Goal: Task Accomplishment & Management: Use online tool/utility

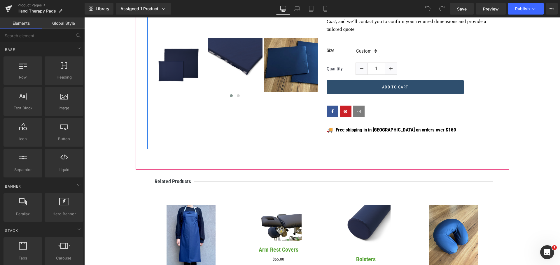
scroll to position [291, 0]
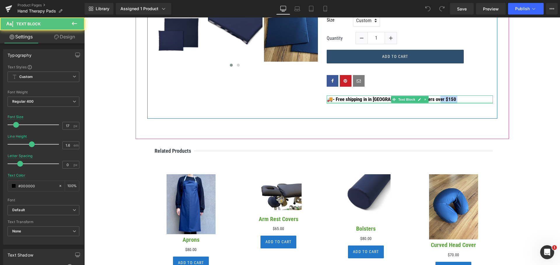
drag, startPoint x: 438, startPoint y: 100, endPoint x: 340, endPoint y: 103, distance: 98.6
click at [340, 103] on div "🚚 - Free shipping in in Australia on orders over $150 Text Block" at bounding box center [409, 100] width 166 height 8
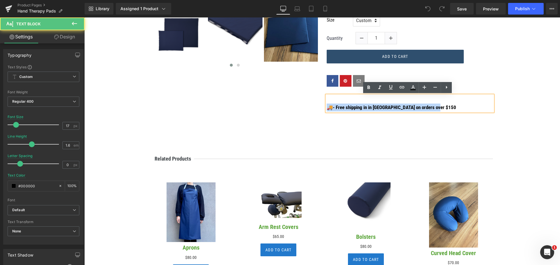
drag, startPoint x: 437, startPoint y: 107, endPoint x: 313, endPoint y: 107, distance: 124.2
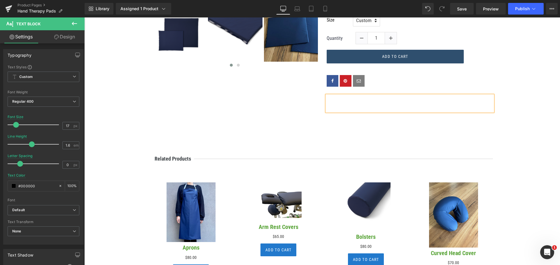
click at [356, 100] on p at bounding box center [409, 100] width 166 height 8
click at [450, 86] on link at bounding box center [445, 87] width 11 height 11
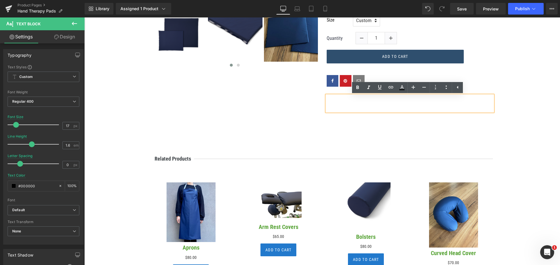
click at [456, 101] on p at bounding box center [409, 100] width 166 height 8
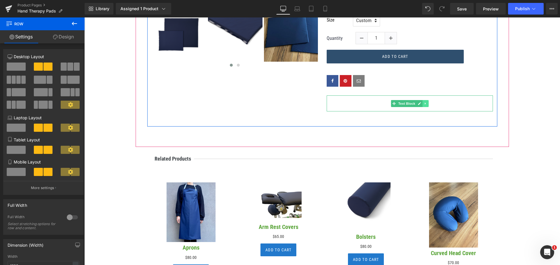
click at [423, 104] on icon at bounding box center [424, 103] width 3 height 3
click at [426, 104] on icon at bounding box center [427, 103] width 3 height 3
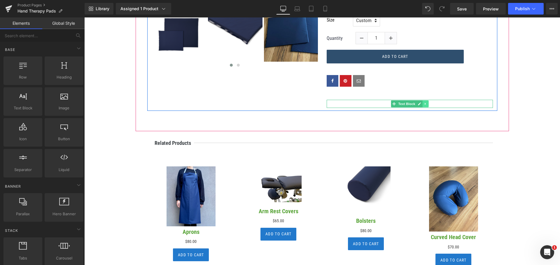
click at [424, 104] on icon at bounding box center [424, 104] width 1 height 2
click at [433, 92] on div "Social Share" at bounding box center [409, 80] width 166 height 29
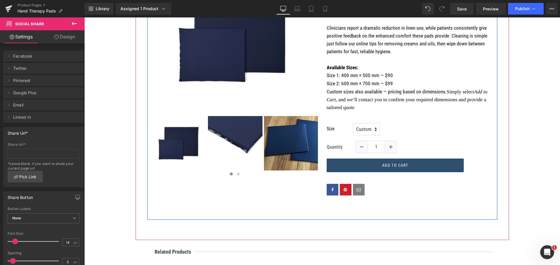
scroll to position [117, 0]
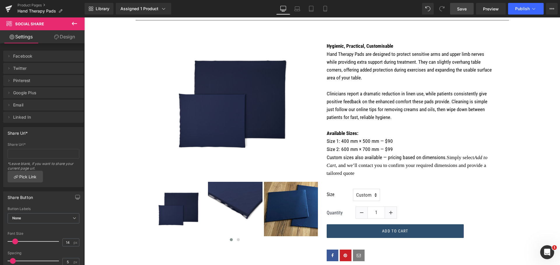
click at [469, 12] on link "Save" at bounding box center [462, 9] width 24 height 12
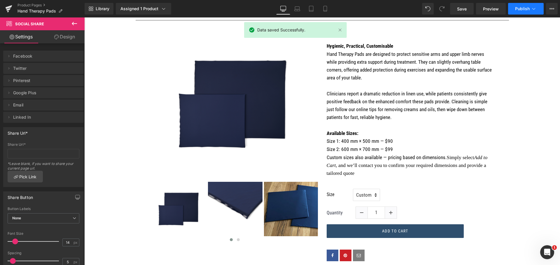
click at [529, 11] on button "Publish" at bounding box center [526, 9] width 36 height 12
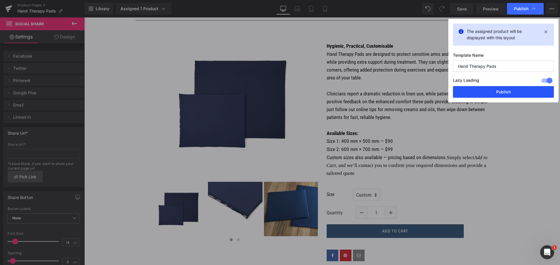
click at [514, 92] on button "Publish" at bounding box center [503, 92] width 101 height 12
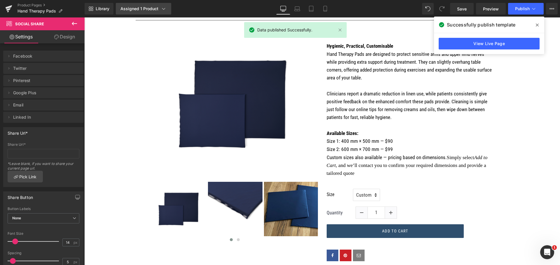
click at [161, 9] on icon at bounding box center [164, 9] width 6 height 6
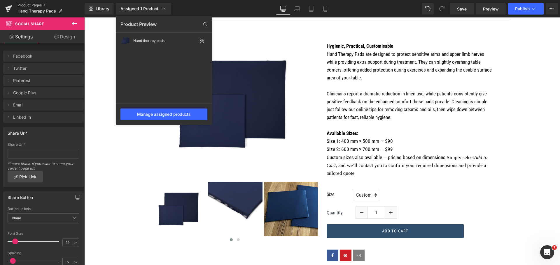
click at [31, 4] on link "Product Pages" at bounding box center [50, 5] width 67 height 5
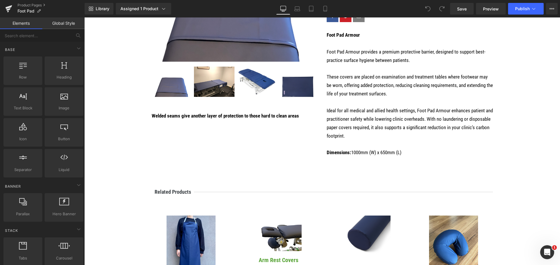
scroll to position [204, 0]
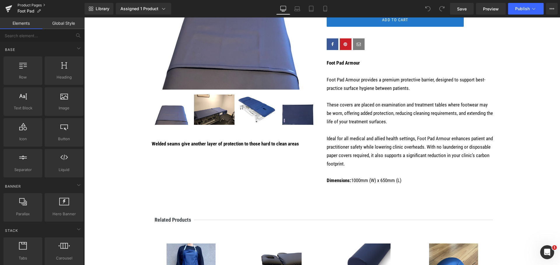
click at [22, 5] on link "Product Pages" at bounding box center [50, 5] width 67 height 5
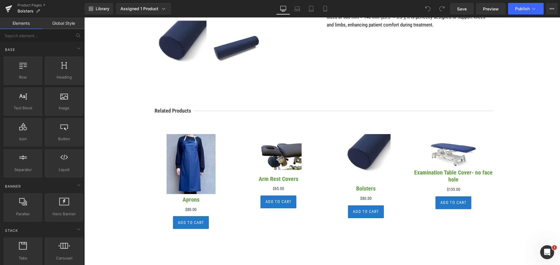
scroll to position [291, 0]
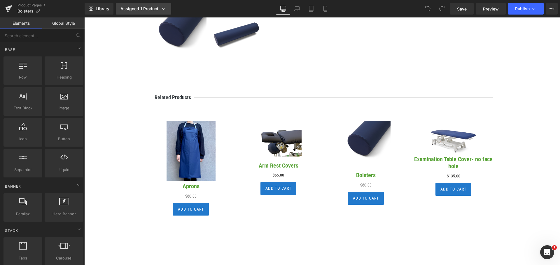
click at [129, 5] on link "Assigned 1 Product" at bounding box center [143, 9] width 55 height 12
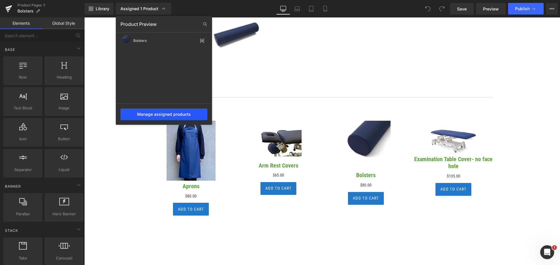
click at [164, 114] on div "Manage assigned products" at bounding box center [163, 115] width 87 height 12
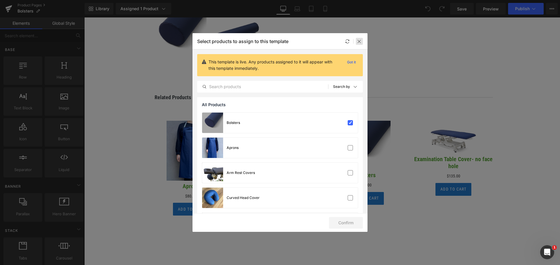
click at [359, 39] on icon at bounding box center [359, 41] width 5 height 5
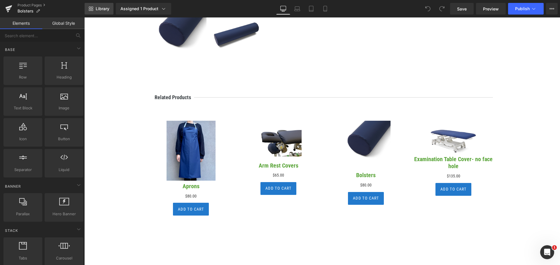
click at [96, 7] on span "Library" at bounding box center [103, 8] width 14 height 5
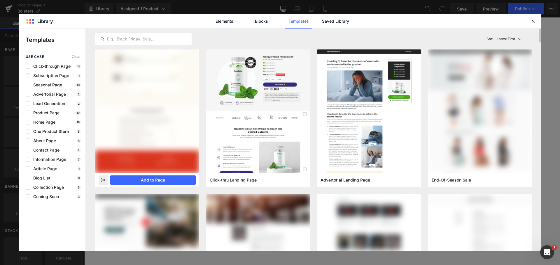
scroll to position [87, 0]
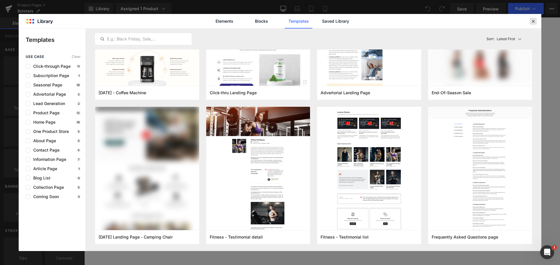
click at [533, 20] on icon at bounding box center [532, 21] width 5 height 5
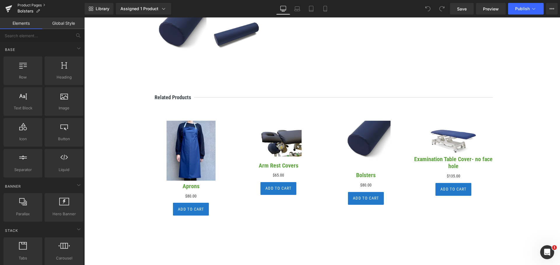
click at [36, 7] on link "Product Pages" at bounding box center [50, 5] width 67 height 5
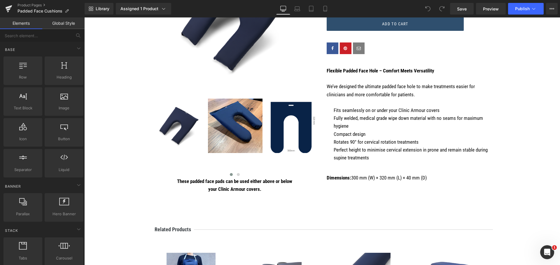
scroll to position [204, 0]
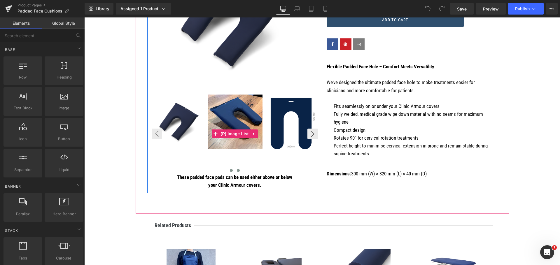
click at [237, 172] on span at bounding box center [238, 170] width 3 height 3
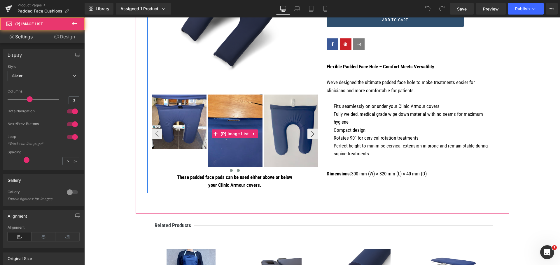
click at [230, 172] on button at bounding box center [231, 171] width 7 height 6
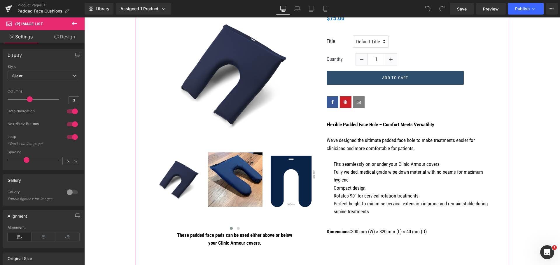
scroll to position [146, 0]
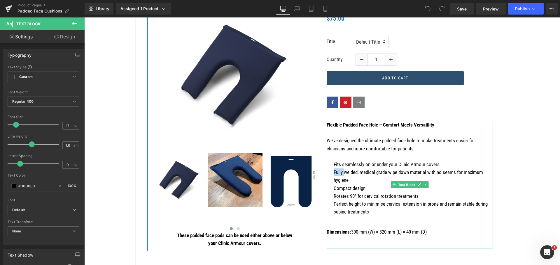
drag, startPoint x: 341, startPoint y: 172, endPoint x: 332, endPoint y: 172, distance: 9.3
click at [333, 172] on p "Fully welded, medical grade wipe down material with no seams for maximum hygiene" at bounding box center [412, 177] width 159 height 16
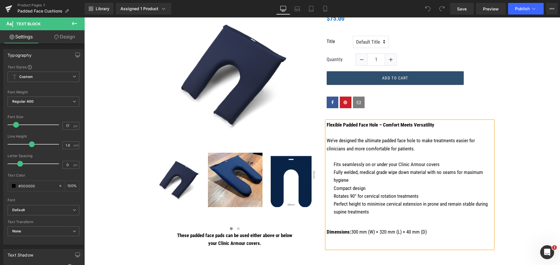
click at [344, 173] on p "Fully welded, medical grade wipe down material with no seams for maximum hygiene" at bounding box center [412, 177] width 159 height 16
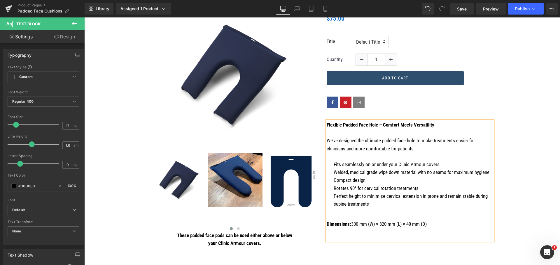
click at [346, 172] on p "Welded, medical grade wipe down material with no seams for maximum hygiene" at bounding box center [412, 173] width 159 height 8
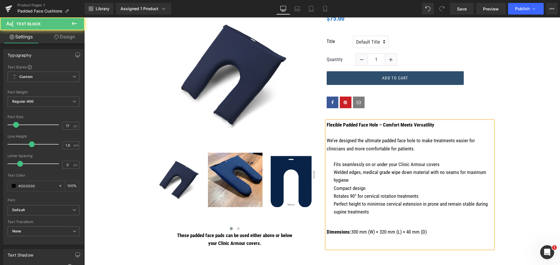
click at [361, 179] on p "Welded edges, medical grade wipe down material with no seams for maximum hygiene" at bounding box center [412, 177] width 159 height 16
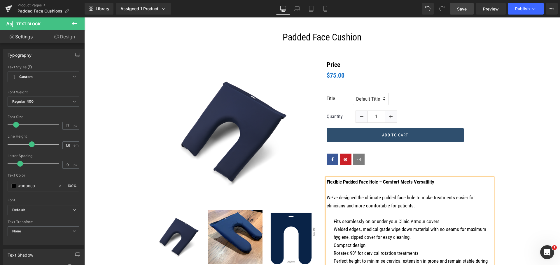
scroll to position [87, 0]
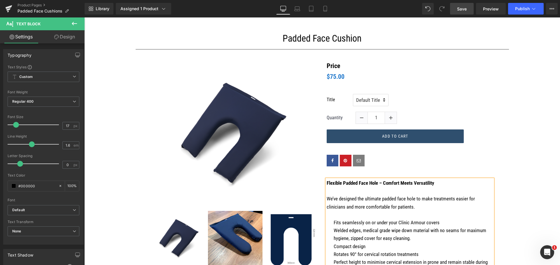
click at [461, 6] on span "Save" at bounding box center [462, 9] width 10 height 6
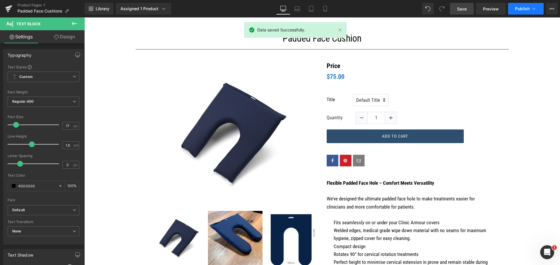
click at [517, 9] on span "Publish" at bounding box center [522, 8] width 15 height 5
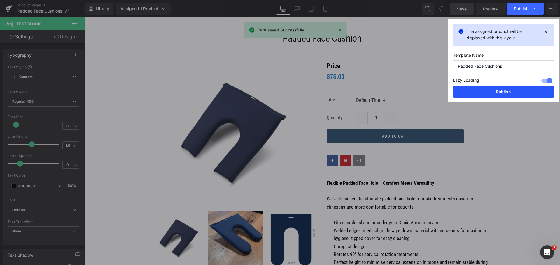
click at [509, 92] on button "Publish" at bounding box center [503, 92] width 101 height 12
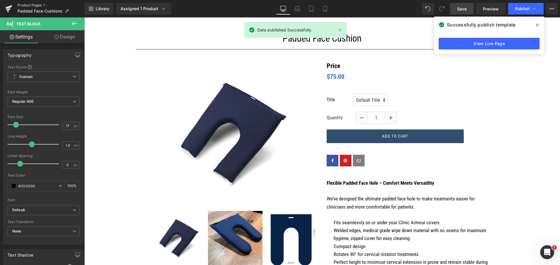
click at [34, 6] on link "Product Pages" at bounding box center [50, 5] width 67 height 5
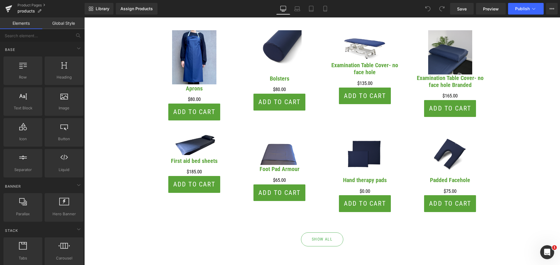
scroll to position [1457, 0]
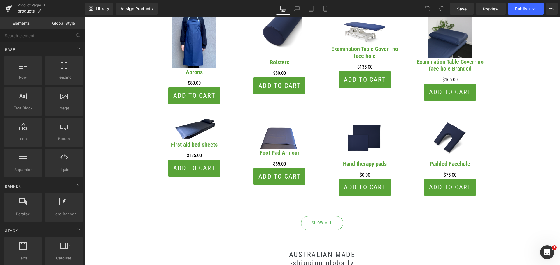
click at [38, 2] on div "Product Pages products" at bounding box center [42, 8] width 85 height 17
click at [36, 6] on link "Product Pages" at bounding box center [50, 5] width 67 height 5
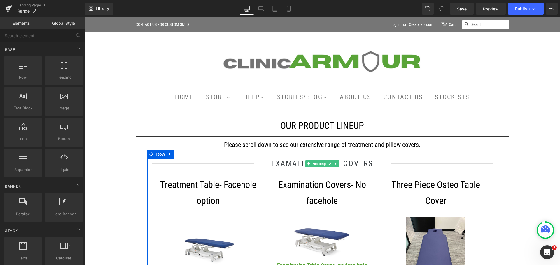
drag, startPoint x: 312, startPoint y: 166, endPoint x: 296, endPoint y: 163, distance: 16.3
click at [312, 165] on span "Heading" at bounding box center [319, 164] width 16 height 7
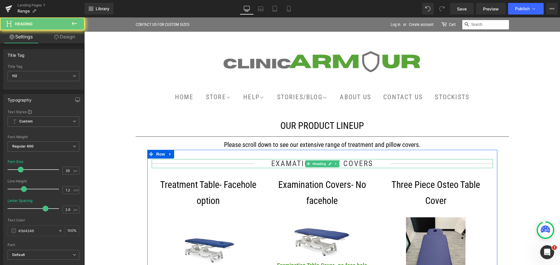
click at [298, 163] on h2 "EXAMATION TABLE COVERS" at bounding box center [322, 163] width 136 height 9
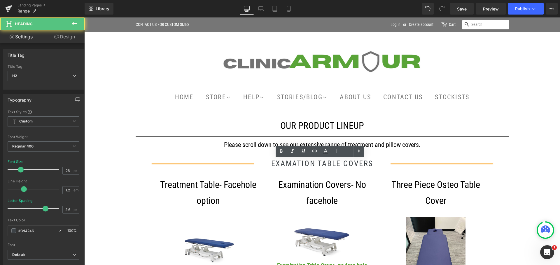
drag, startPoint x: 290, startPoint y: 163, endPoint x: 317, endPoint y: 163, distance: 27.7
click at [290, 163] on h2 "EXAMATION TABLE COVERS" at bounding box center [322, 163] width 136 height 9
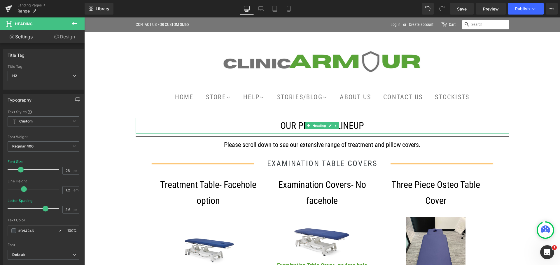
click at [246, 121] on h1 "OUR PRODUCT LINEUP" at bounding box center [322, 126] width 373 height 16
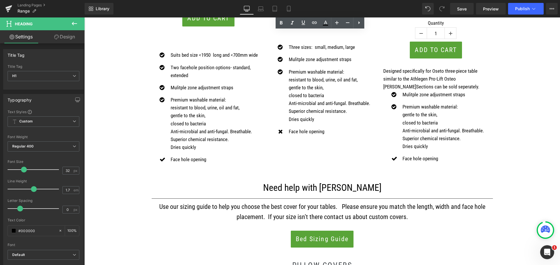
scroll to position [321, 0]
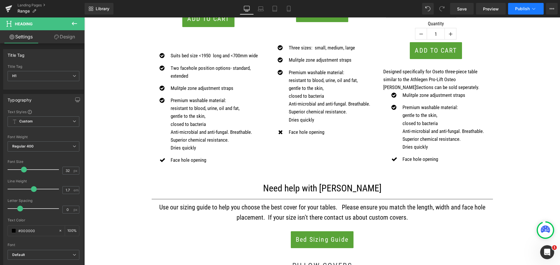
click at [513, 12] on button "Publish" at bounding box center [526, 9] width 36 height 12
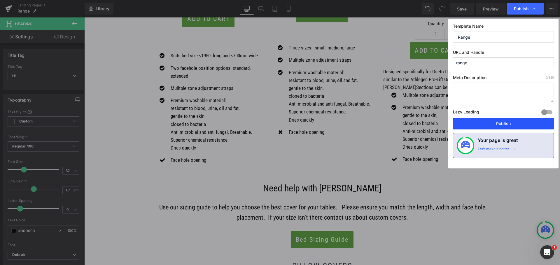
click at [498, 121] on button "Publish" at bounding box center [503, 124] width 101 height 12
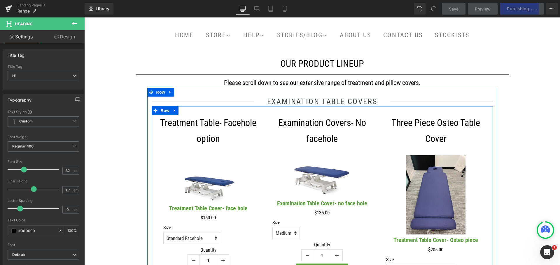
scroll to position [58, 0]
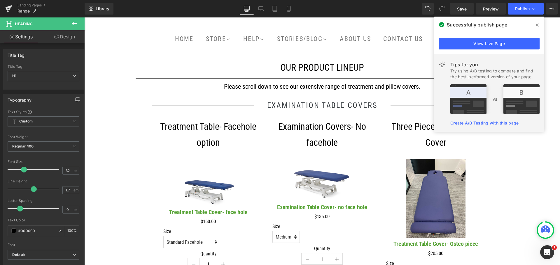
click at [534, 24] on span at bounding box center [536, 24] width 9 height 9
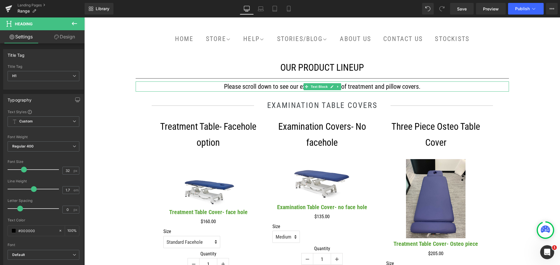
click at [347, 87] on div "Please scroll down to see our extensive range of treatment and pillow covers." at bounding box center [322, 87] width 373 height 10
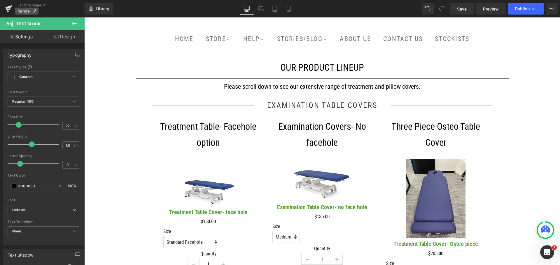
click at [25, 8] on p "Range" at bounding box center [26, 11] width 23 height 7
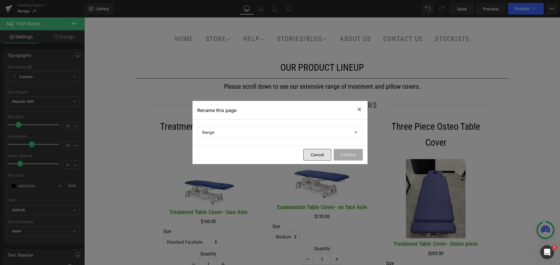
click at [319, 154] on button "Cancel" at bounding box center [317, 155] width 28 height 12
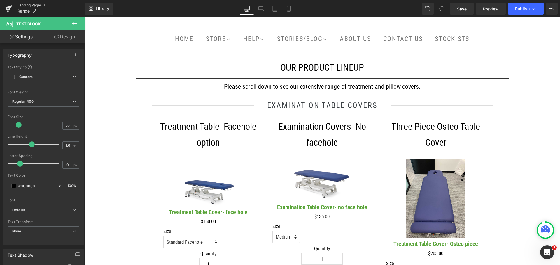
click at [26, 6] on link "Landing Pages" at bounding box center [50, 5] width 67 height 5
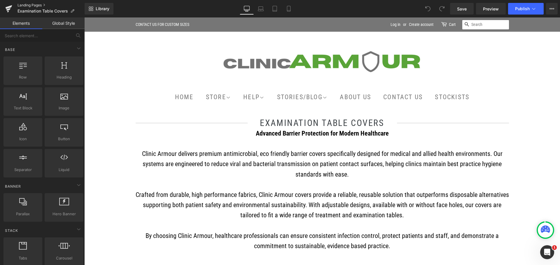
click at [36, 5] on link "Landing Pages" at bounding box center [50, 5] width 67 height 5
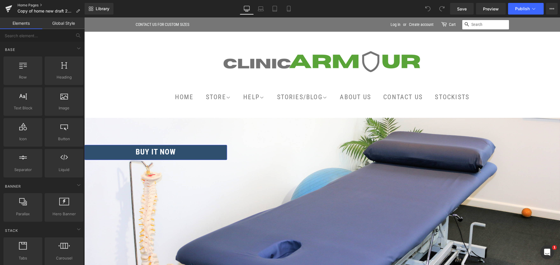
click at [33, 5] on link "Home Pages" at bounding box center [50, 5] width 67 height 5
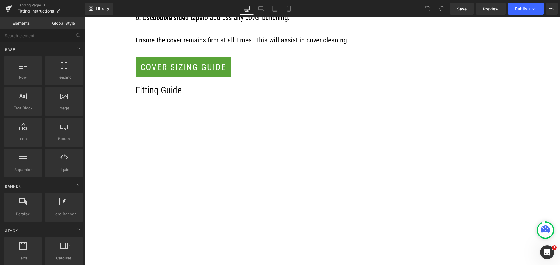
scroll to position [233, 0]
